Goal: Information Seeking & Learning: Understand process/instructions

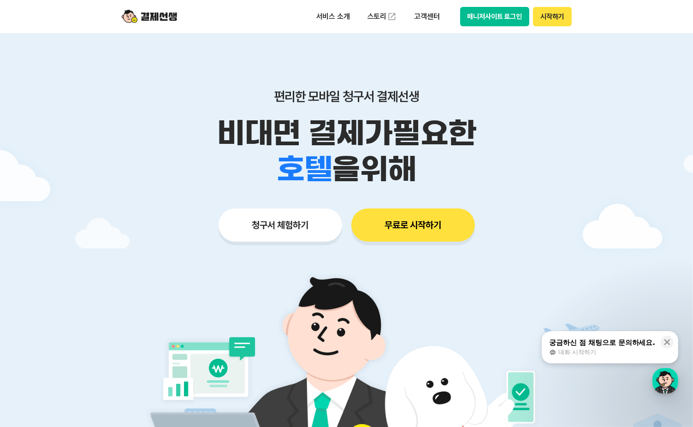
scroll to position [8249, 0]
click at [429, 15] on p "고객센터" at bounding box center [426, 16] width 38 height 17
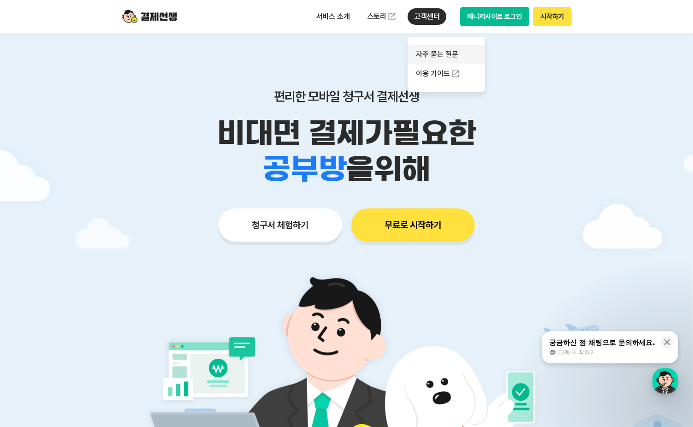
click at [442, 59] on link "자주 묻는 질문" at bounding box center [445, 54] width 77 height 18
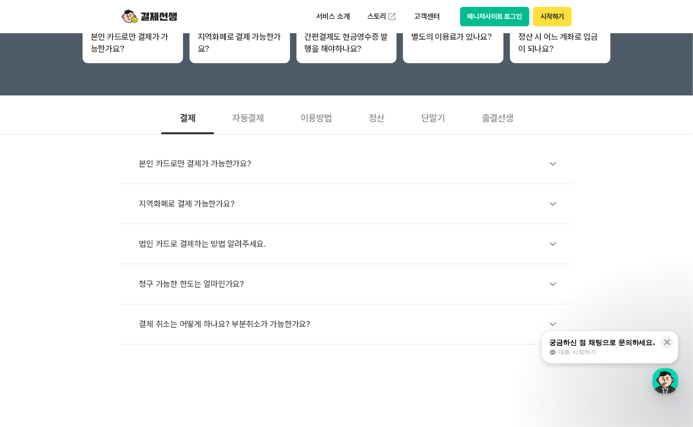
scroll to position [277, 0]
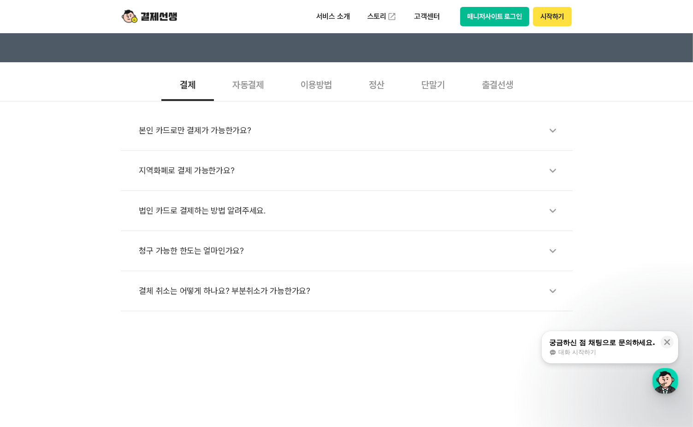
click at [274, 301] on li "결체 취소는 어떻게 하나요? 부분취소가 가능한가요?" at bounding box center [347, 291] width 452 height 40
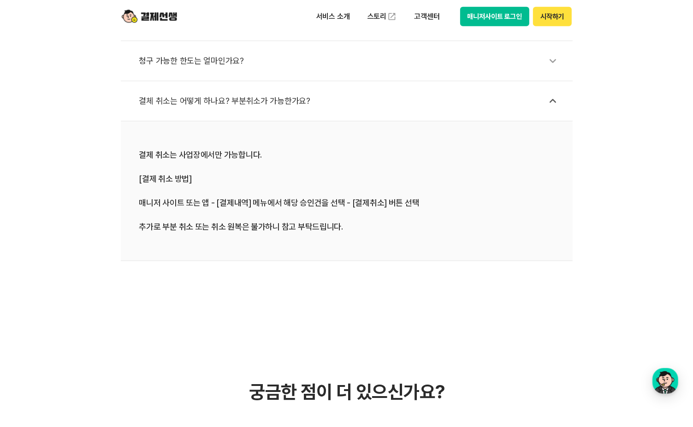
scroll to position [461, 0]
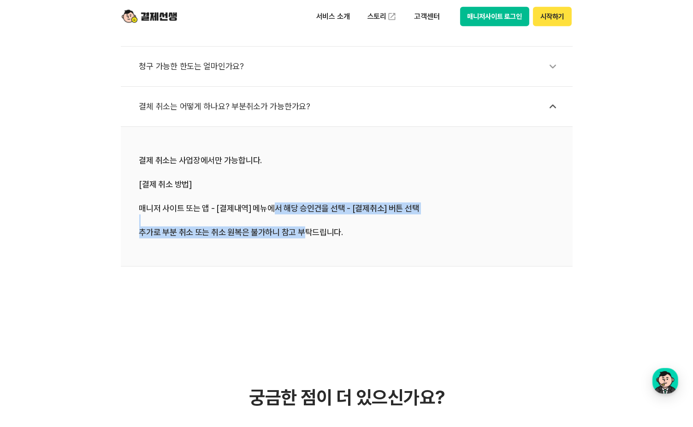
drag, startPoint x: 300, startPoint y: 232, endPoint x: 308, endPoint y: 244, distance: 13.9
click at [308, 244] on li "결제 취소는 사업장에서만 가능합니다. [결제 취소 방법] 매니저 사이트 또는 앱 - [결제내역] 메뉴에서 해당 승인건을 선택 - [결제취소] …" at bounding box center [347, 197] width 452 height 140
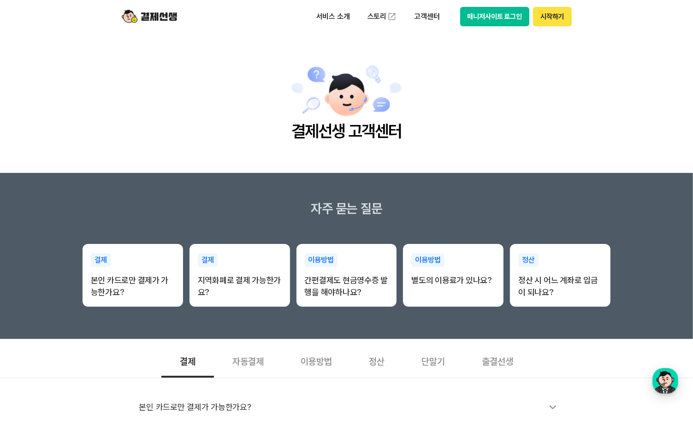
scroll to position [1330, 0]
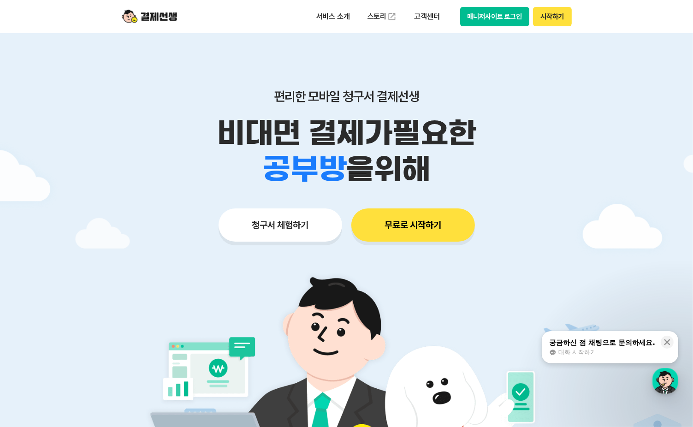
click at [551, 18] on button "시작하기" at bounding box center [552, 16] width 38 height 19
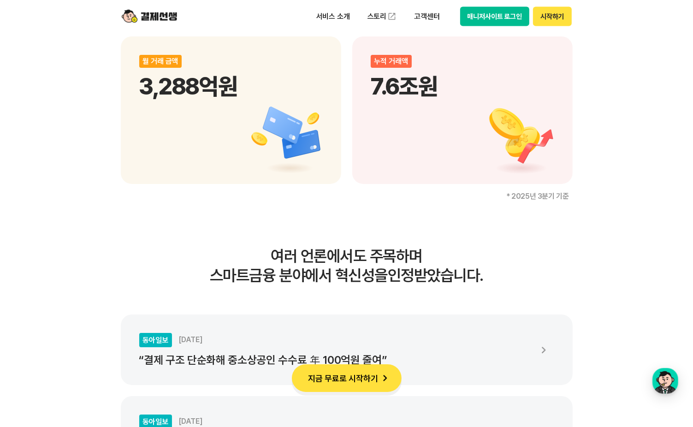
scroll to position [1521, 0]
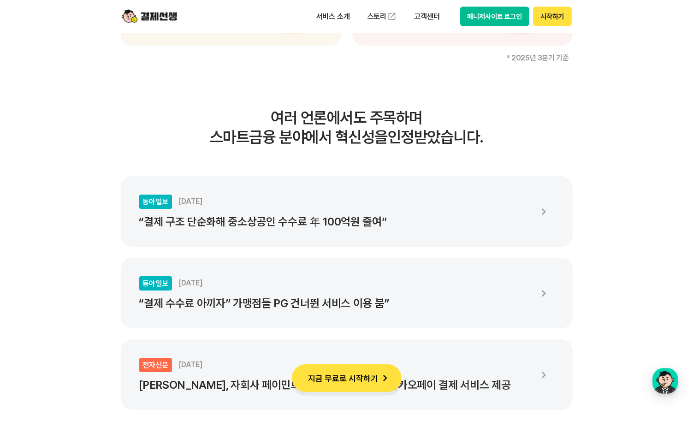
click at [157, 11] on img at bounding box center [149, 17] width 55 height 18
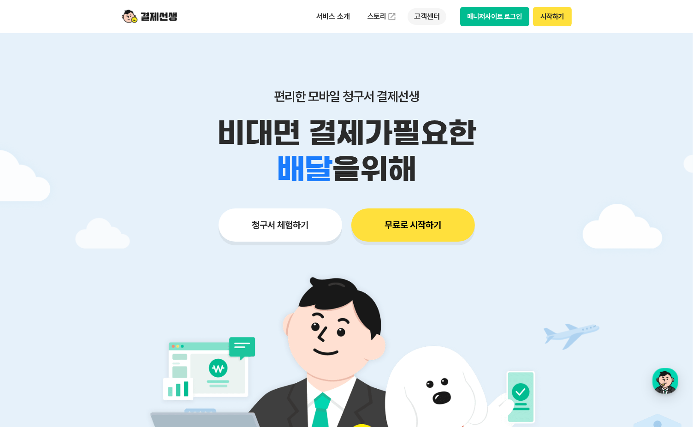
click at [438, 16] on p "고객센터" at bounding box center [426, 16] width 38 height 17
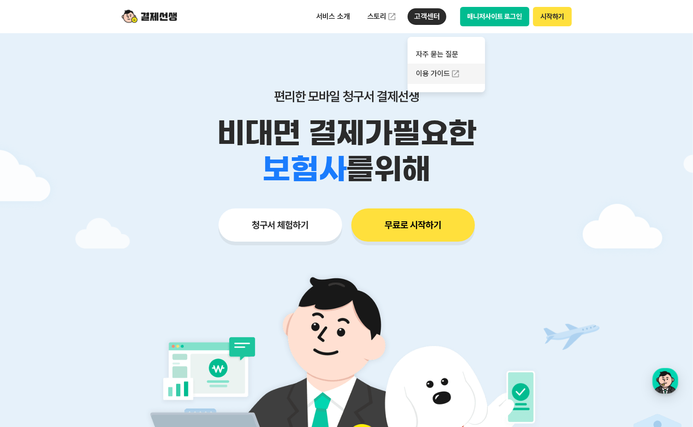
click at [446, 69] on link "이용 가이드" at bounding box center [445, 74] width 77 height 20
